Goal: Task Accomplishment & Management: Use online tool/utility

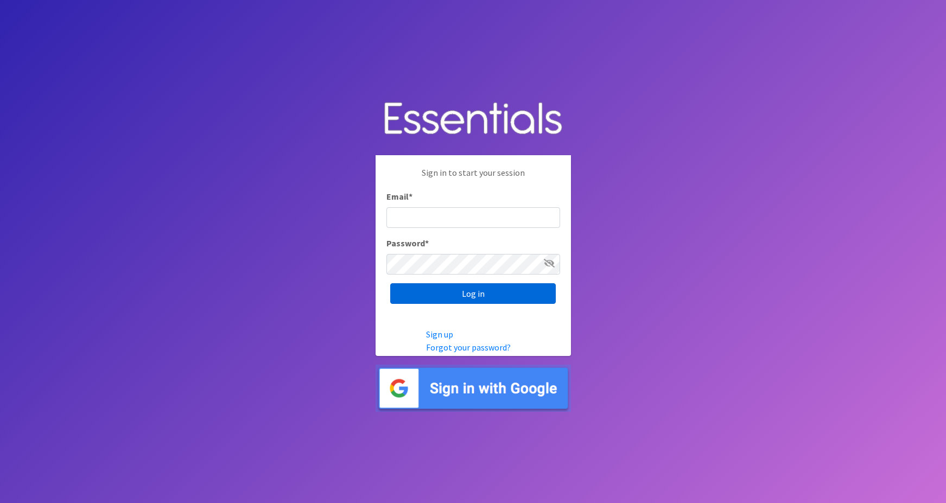
type input "maggie.schneemann@gmail.com"
click at [421, 292] on input "Log in" at bounding box center [473, 293] width 166 height 21
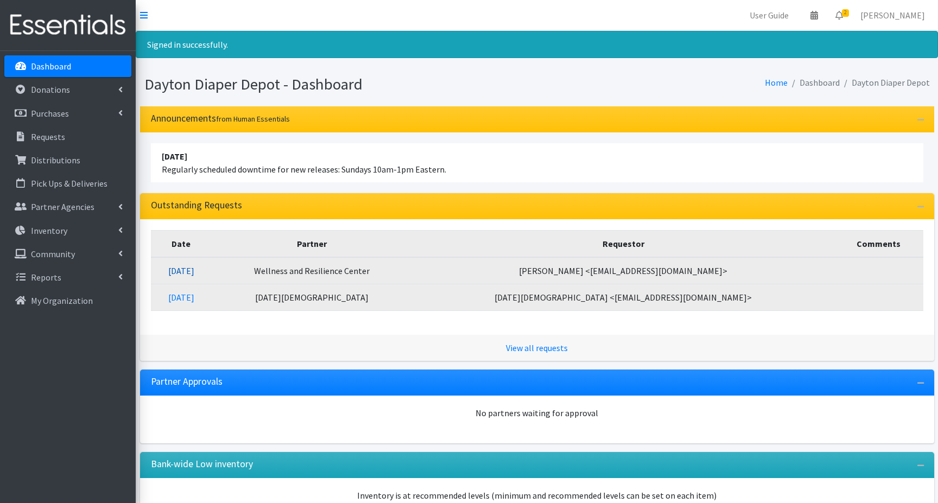
click at [194, 269] on link "09/17/2025" at bounding box center [181, 270] width 26 height 11
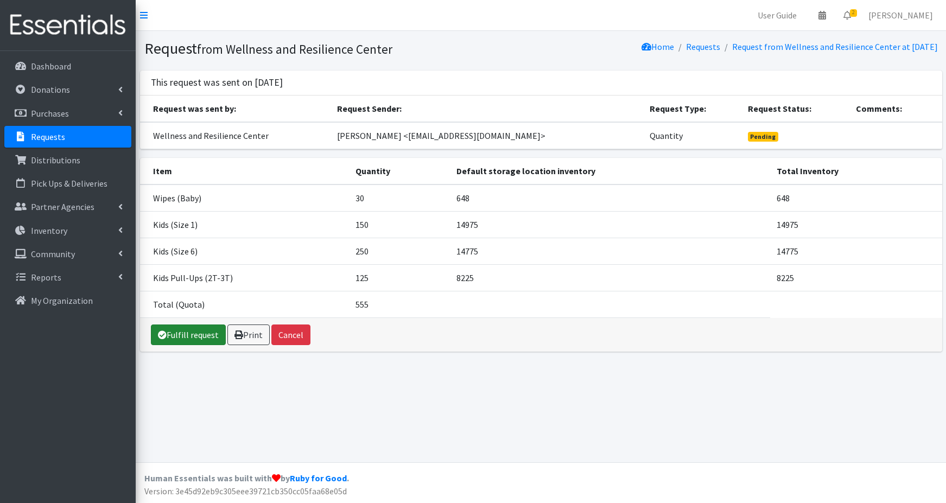
click at [188, 336] on link "Fulfill request" at bounding box center [188, 335] width 75 height 21
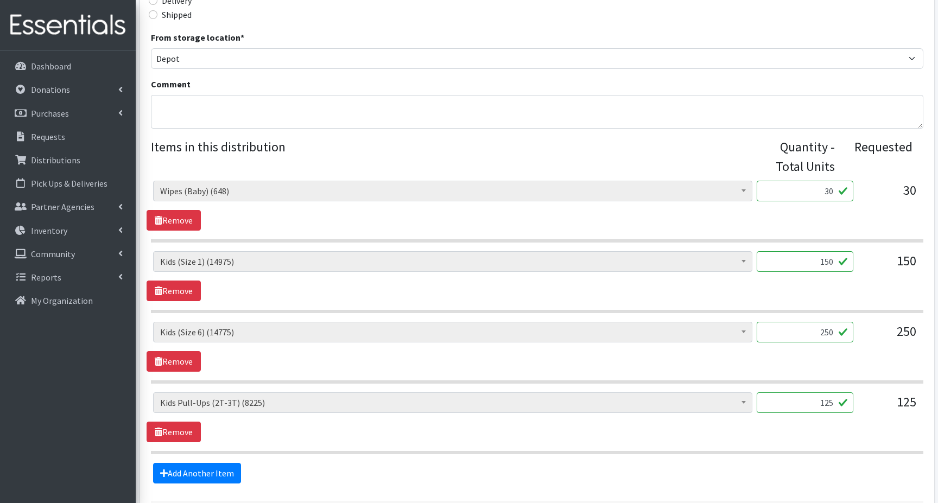
scroll to position [417, 0]
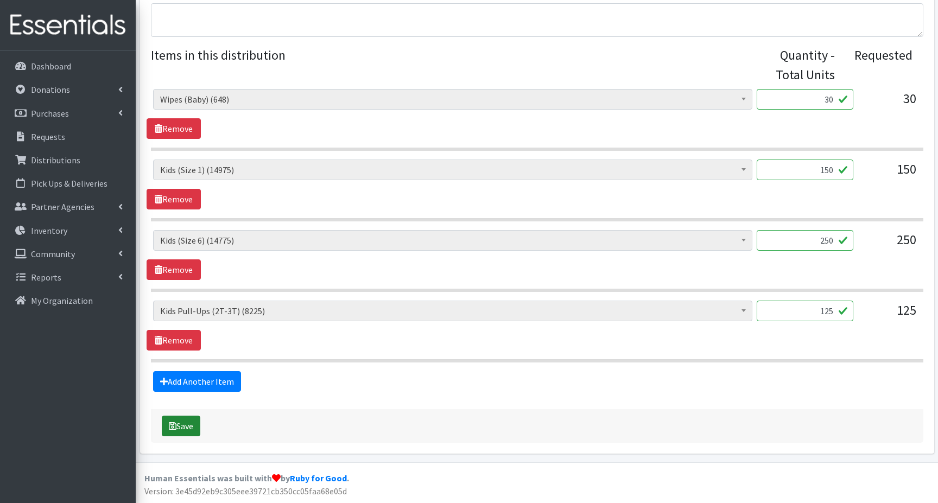
click at [180, 426] on button "Save" at bounding box center [181, 426] width 39 height 21
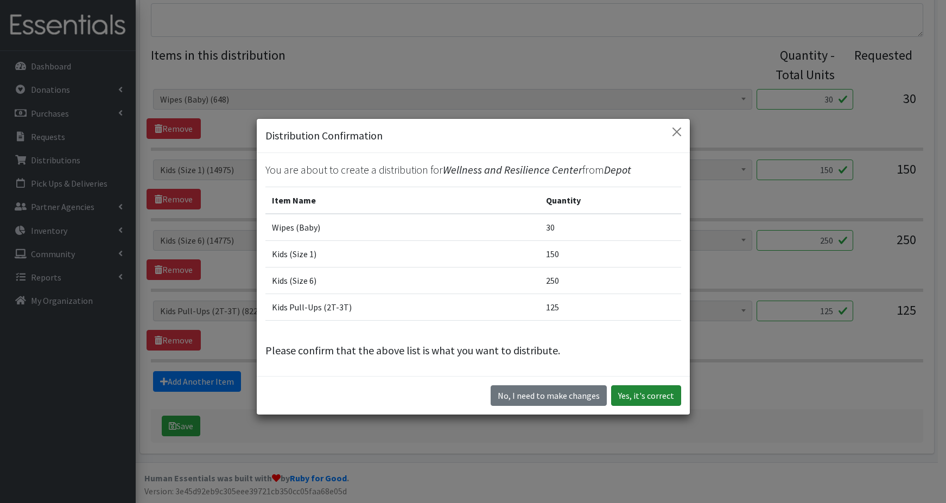
click at [648, 396] on button "Yes, it's correct" at bounding box center [646, 395] width 70 height 21
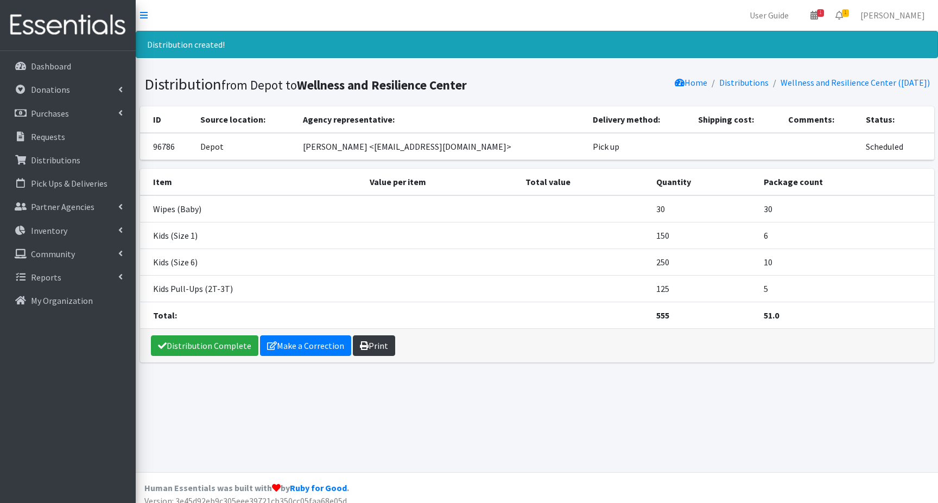
click at [377, 348] on link "Print" at bounding box center [374, 345] width 42 height 21
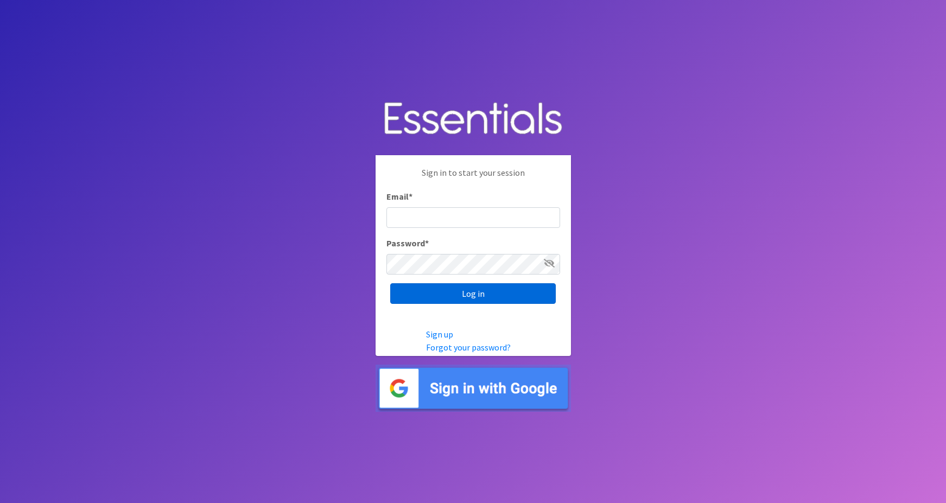
type input "maggie.schneemann@gmail.com"
click at [420, 295] on input "Log in" at bounding box center [473, 293] width 166 height 21
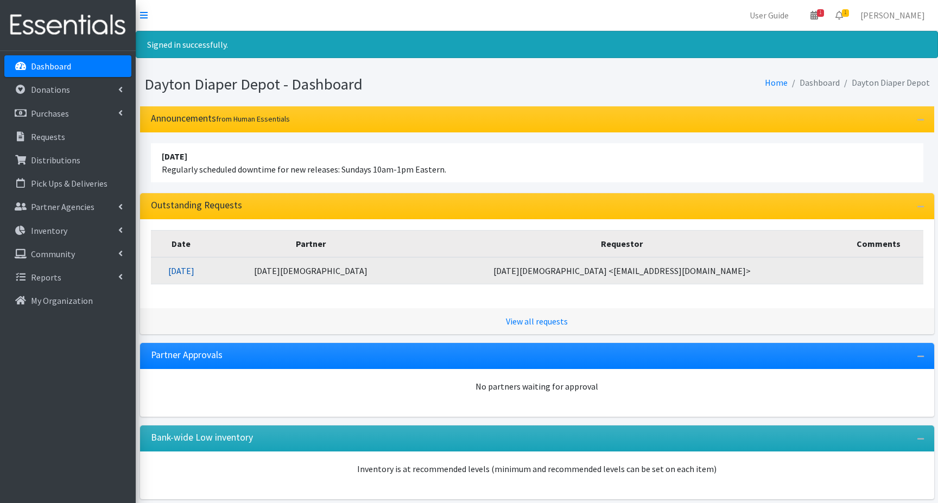
click at [194, 272] on link "[DATE]" at bounding box center [181, 270] width 26 height 11
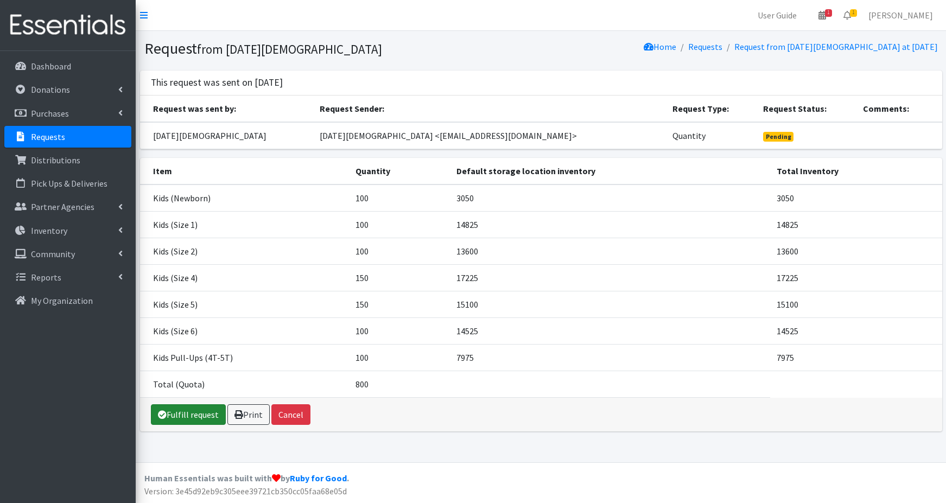
click at [194, 415] on link "Fulfill request" at bounding box center [188, 414] width 75 height 21
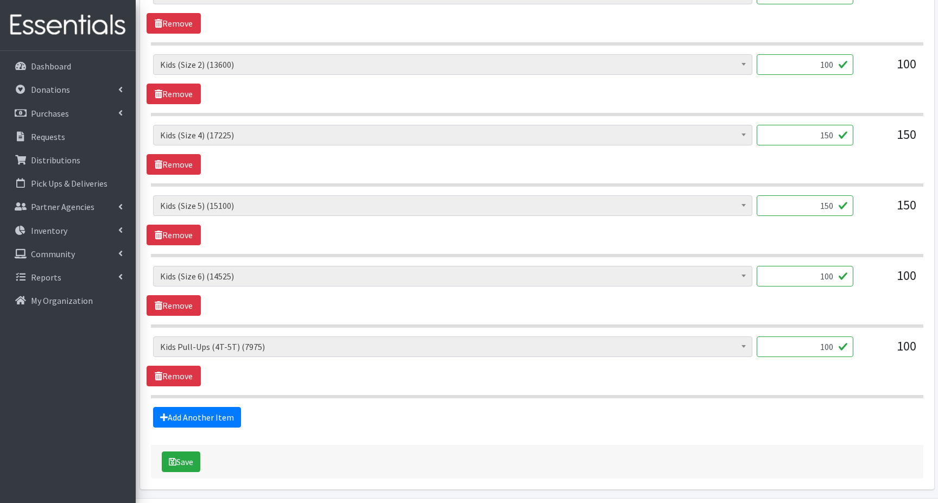
scroll to position [597, 0]
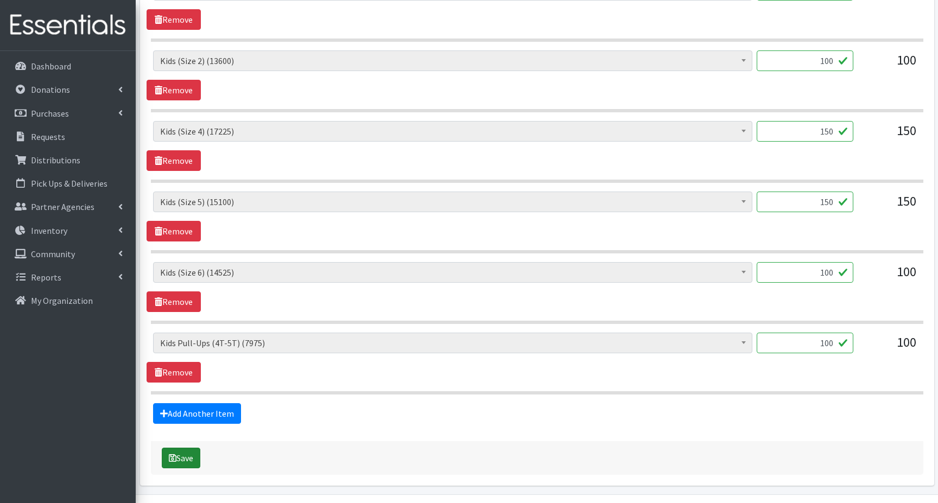
click at [177, 459] on button "Save" at bounding box center [181, 458] width 39 height 21
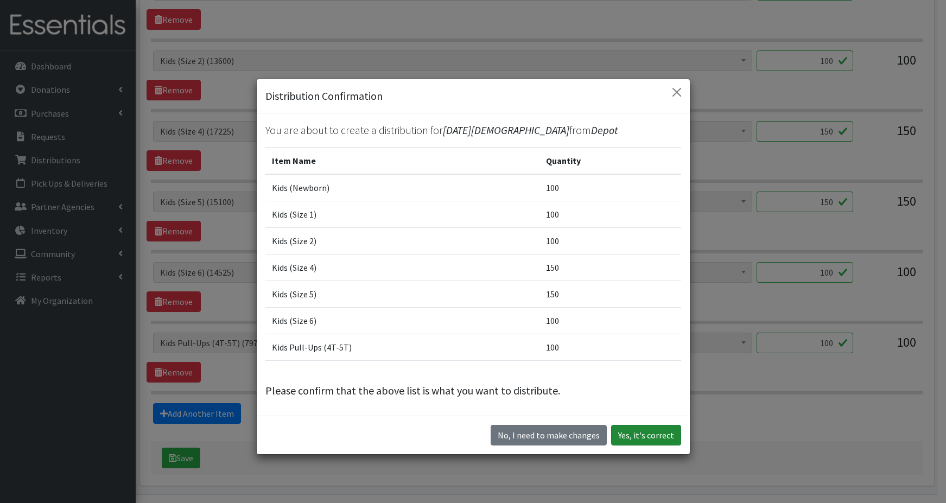
click at [632, 437] on button "Yes, it's correct" at bounding box center [646, 435] width 70 height 21
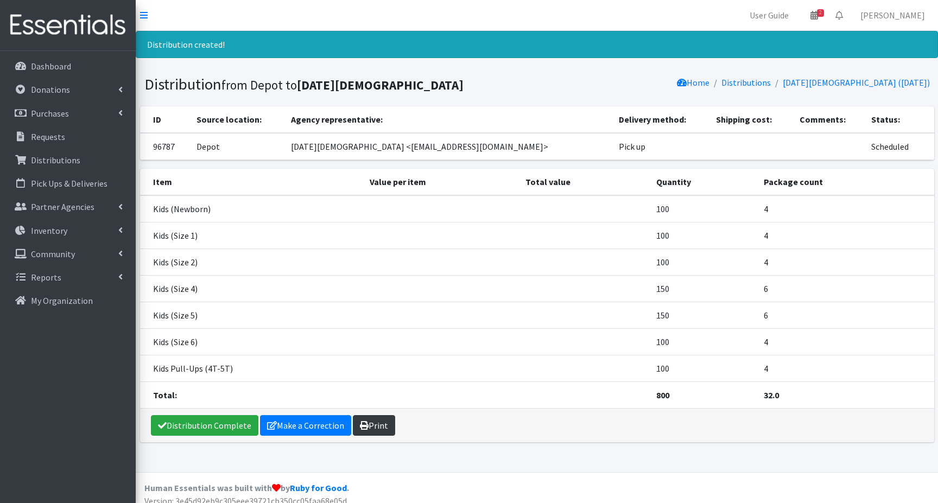
click at [370, 426] on link "Print" at bounding box center [374, 425] width 42 height 21
